Goal: Task Accomplishment & Management: Manage account settings

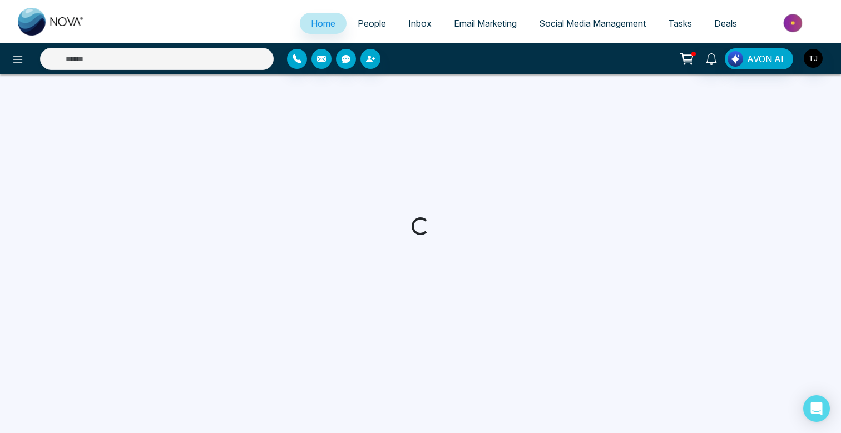
select select "*"
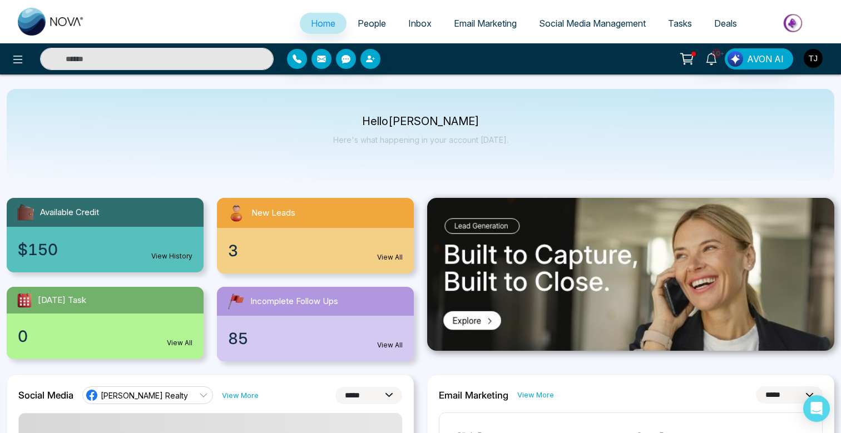
click at [813, 56] on img "button" at bounding box center [813, 58] width 19 height 19
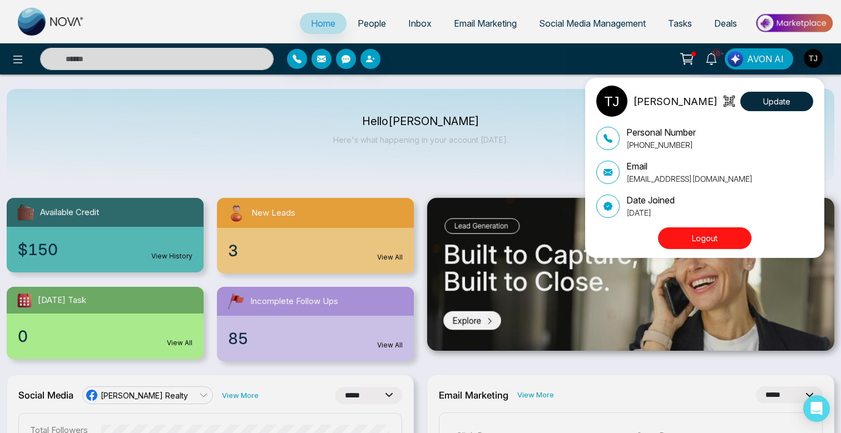
click at [738, 235] on button "Logout" at bounding box center [704, 239] width 93 height 22
